Goal: Complete application form

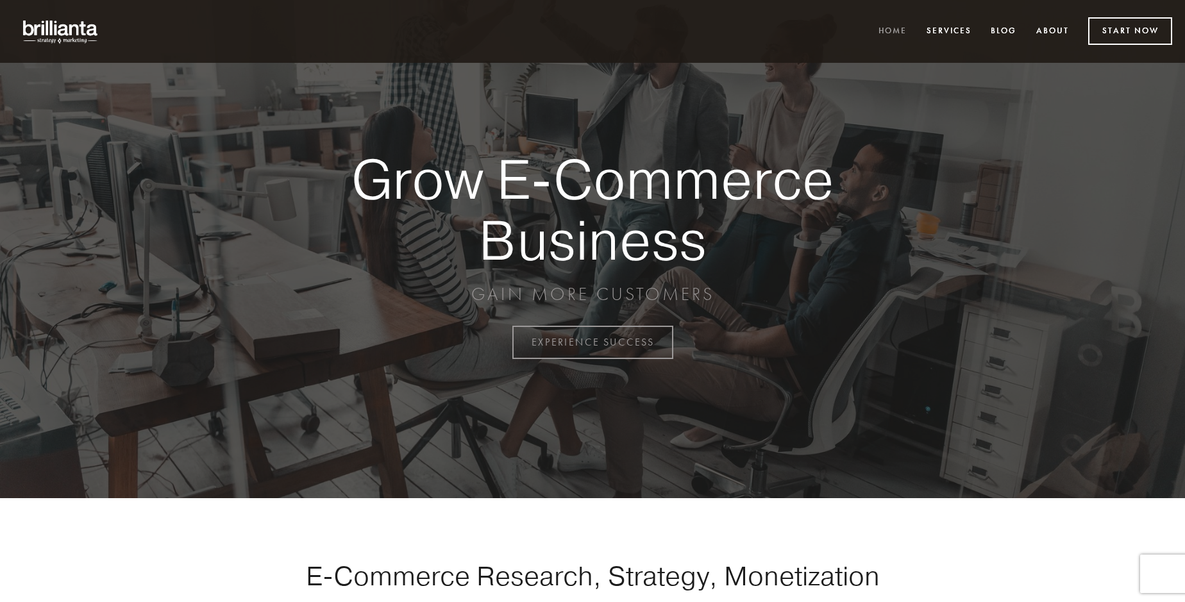
scroll to position [3363, 0]
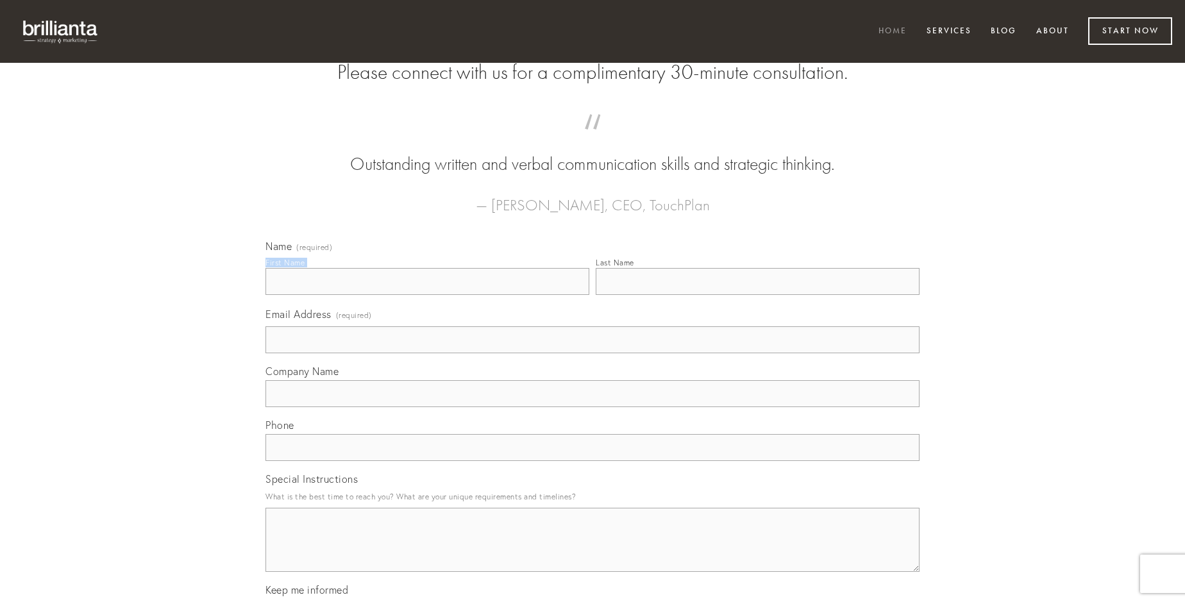
type input "[PERSON_NAME]"
click at [758, 295] on input "Last Name" at bounding box center [758, 281] width 324 height 27
type input "[PERSON_NAME]"
click at [593, 353] on input "Email Address (required)" at bounding box center [593, 340] width 654 height 27
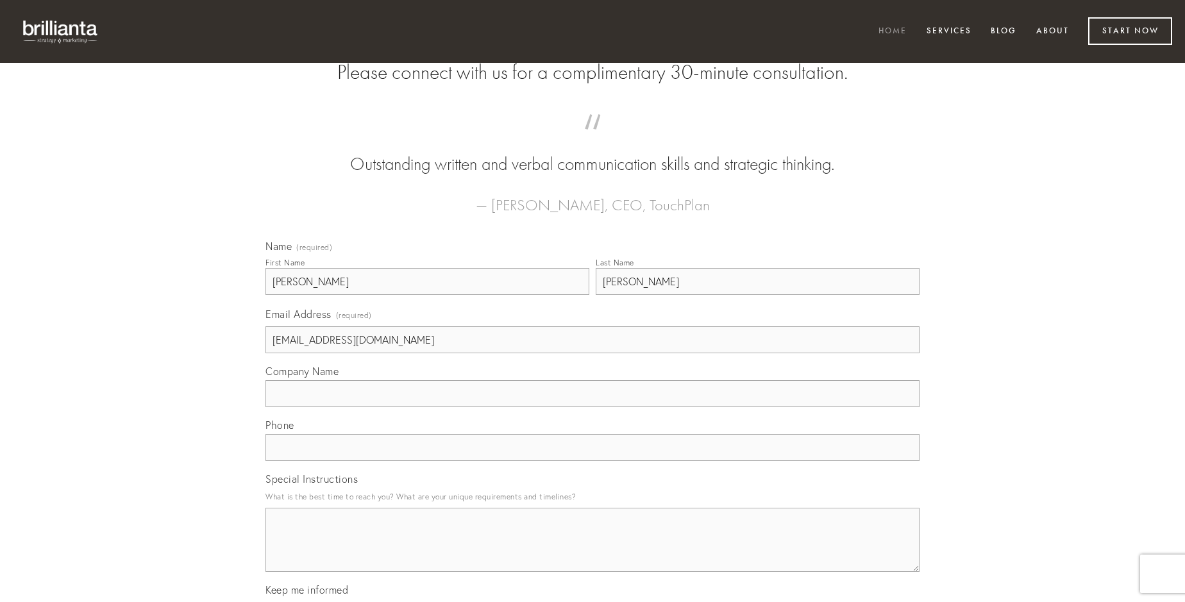
type input "[EMAIL_ADDRESS][DOMAIN_NAME]"
click at [593, 407] on input "Company Name" at bounding box center [593, 393] width 654 height 27
type input "cunctatio"
click at [593, 461] on input "text" at bounding box center [593, 447] width 654 height 27
click at [593, 552] on textarea "Special Instructions" at bounding box center [593, 540] width 654 height 64
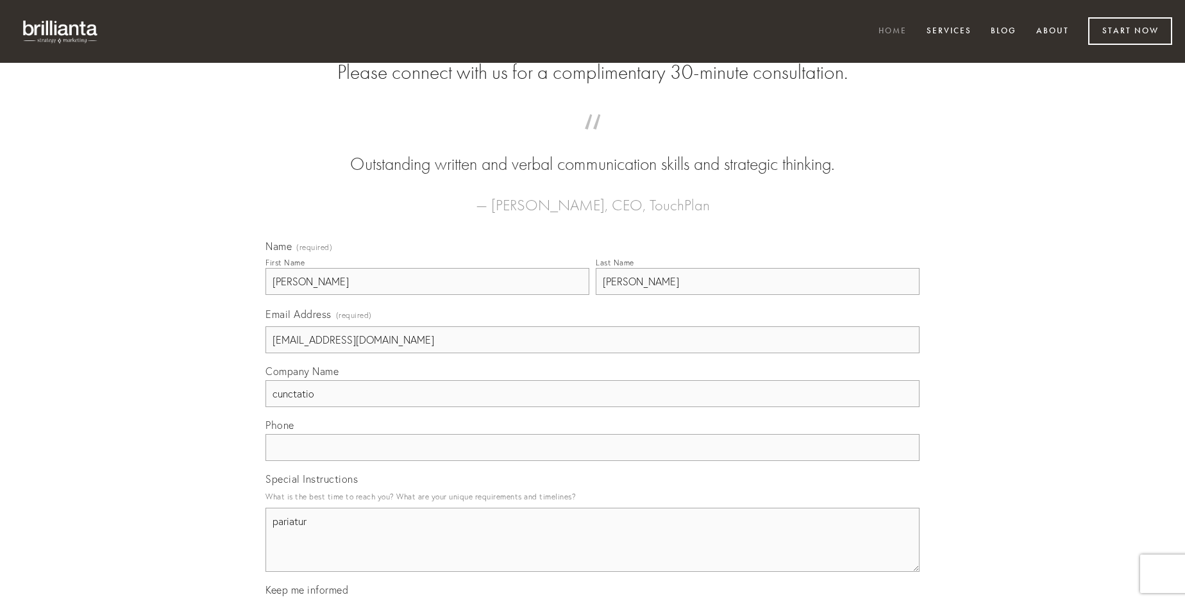
type textarea "pariatur"
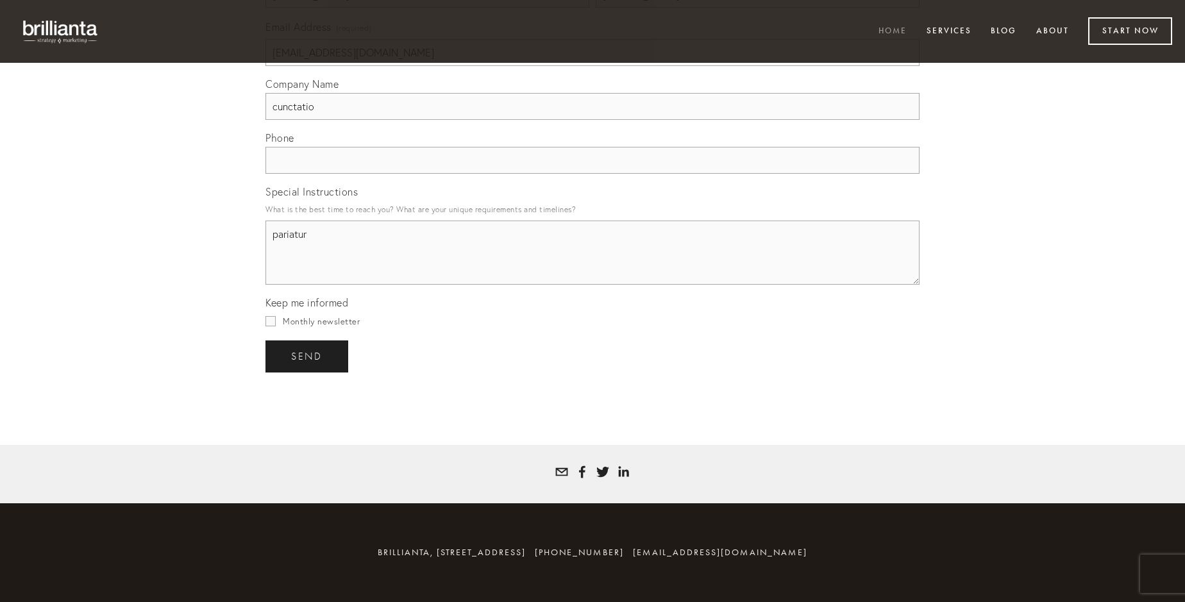
click at [308, 356] on span "send" at bounding box center [306, 357] width 31 height 12
